Goal: Consume media (video, audio)

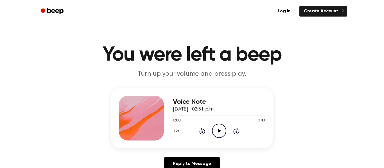
click at [219, 130] on icon at bounding box center [219, 131] width 3 height 4
click at [220, 129] on icon "Pause Audio" at bounding box center [219, 131] width 14 height 14
click at [220, 129] on icon "Play Audio" at bounding box center [219, 131] width 14 height 14
click at [220, 128] on icon "Play Audio" at bounding box center [219, 131] width 14 height 14
click at [221, 129] on icon "Play Audio" at bounding box center [219, 131] width 14 height 14
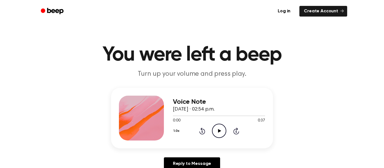
click at [220, 130] on icon "Play Audio" at bounding box center [219, 131] width 14 height 14
